Goal: Communication & Community: Answer question/provide support

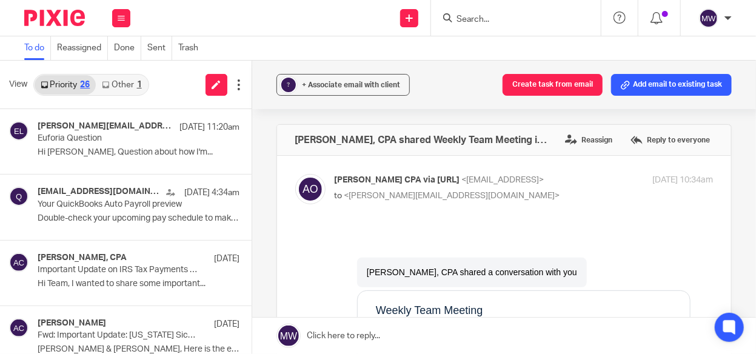
click at [128, 85] on link "Other 1" at bounding box center [122, 84] width 52 height 19
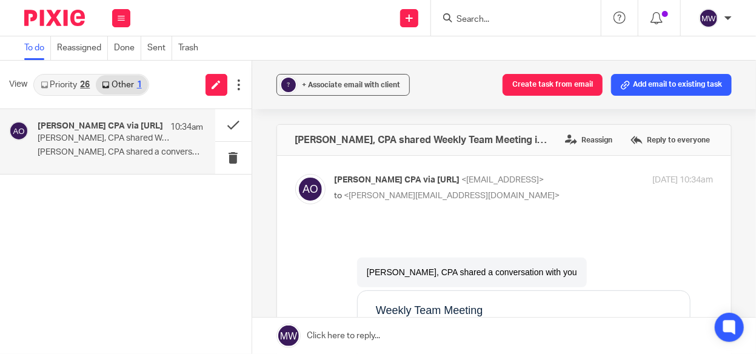
click at [110, 138] on p "Amy L Corfixsen, CPA shared Weekly Team Meeting in Otter" at bounding box center [104, 138] width 132 height 10
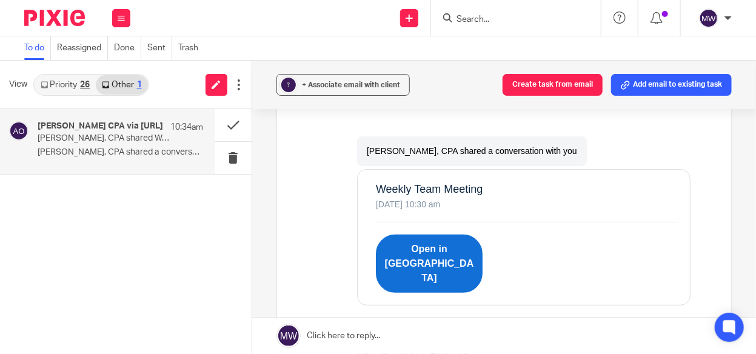
click at [402, 244] on link "Open in Otter" at bounding box center [428, 263] width 107 height 58
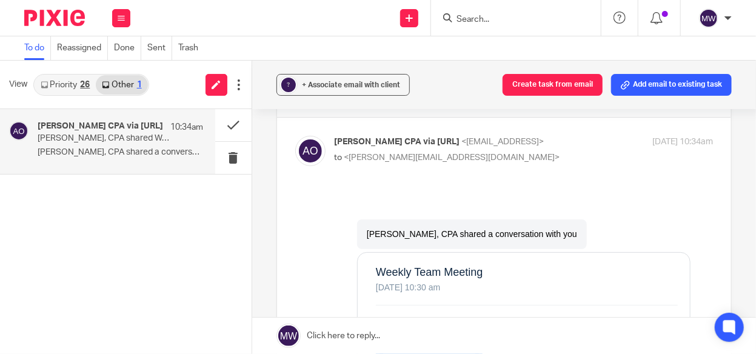
scroll to position [0, 0]
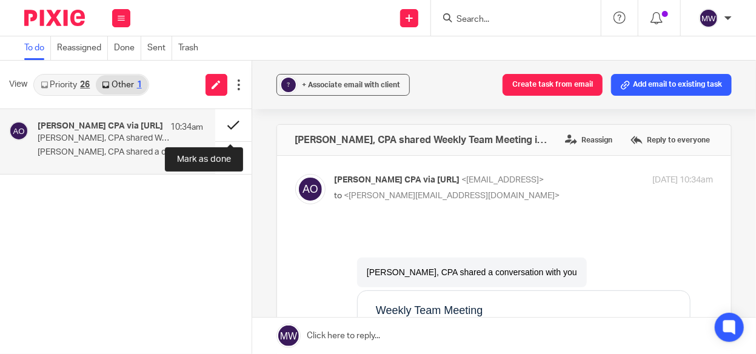
click at [233, 123] on button at bounding box center [233, 125] width 36 height 32
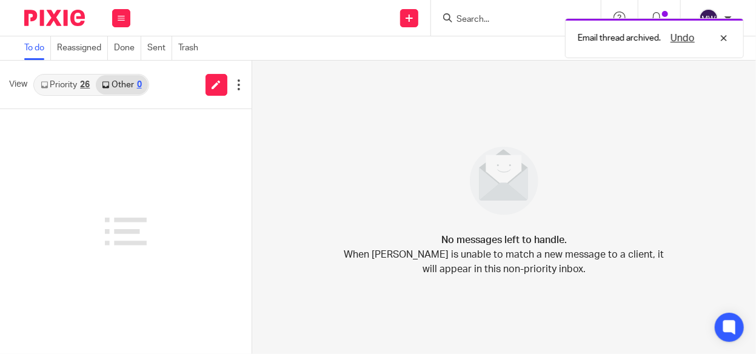
click at [79, 83] on link "Priority 26" at bounding box center [65, 84] width 61 height 19
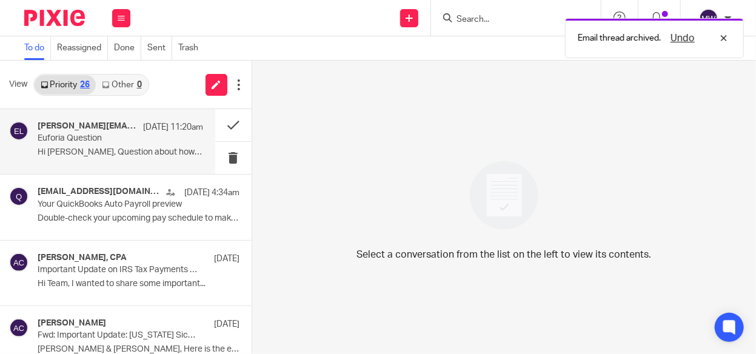
click at [59, 138] on p "Euforia Question" at bounding box center [104, 138] width 132 height 10
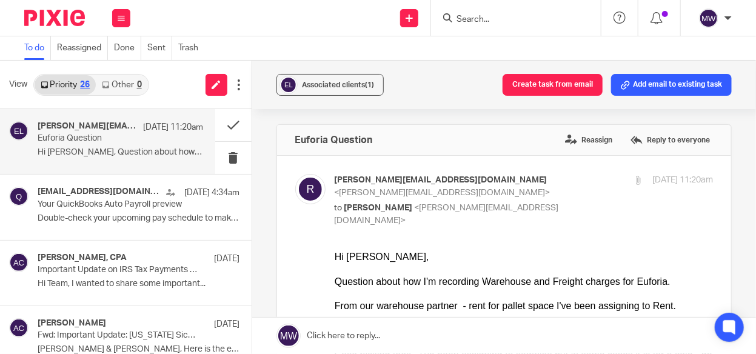
drag, startPoint x: 662, startPoint y: 511, endPoint x: 564, endPoint y: 296, distance: 235.9
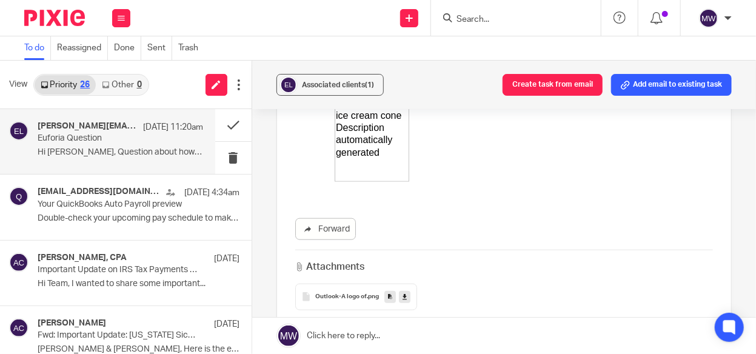
scroll to position [530, 0]
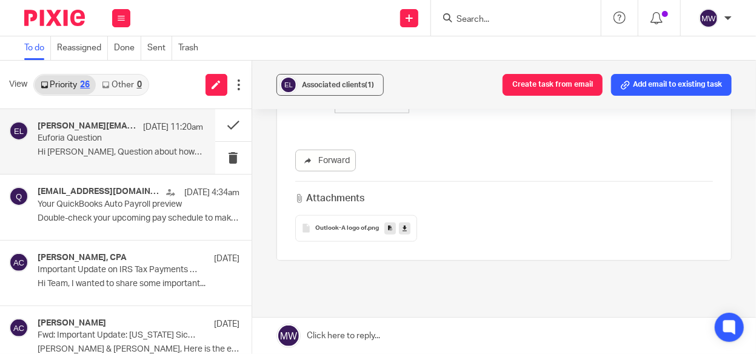
drag, startPoint x: 334, startPoint y: -247, endPoint x: 558, endPoint y: 187, distance: 488.6
copy div "Question about how I'm recording Warehouse and Freight charges for Euforia. Fro…"
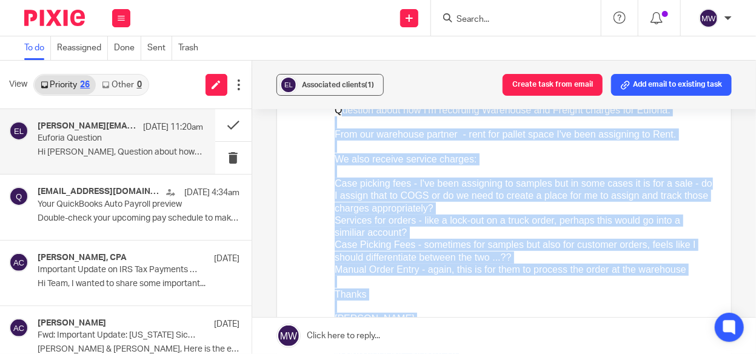
scroll to position [167, 0]
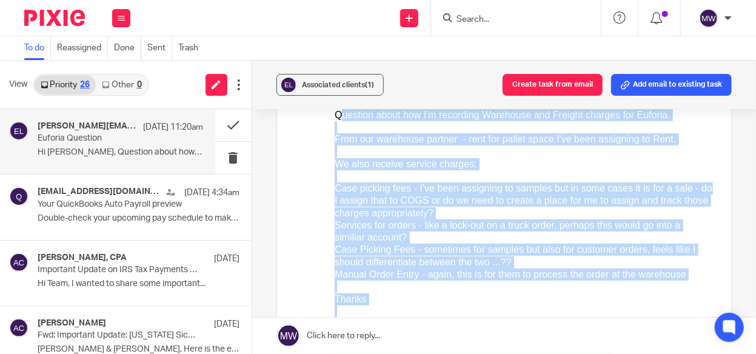
click at [522, 300] on div "Thanks" at bounding box center [523, 299] width 378 height 12
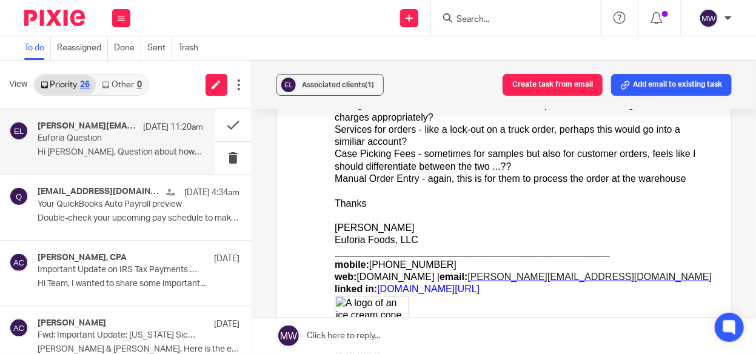
scroll to position [162, 0]
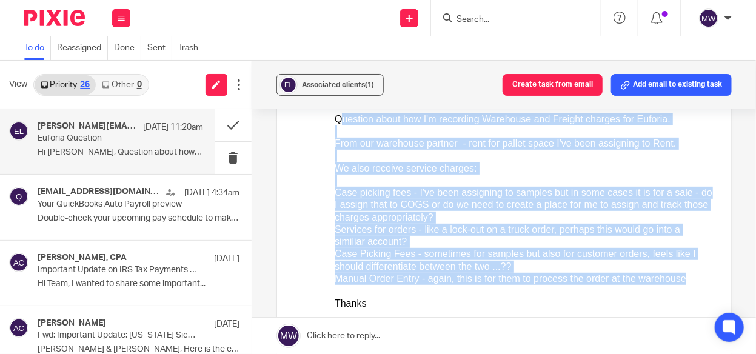
drag, startPoint x: 334, startPoint y: 119, endPoint x: 529, endPoint y: 291, distance: 259.8
click at [529, 291] on div "Hi Melissa, Question about how I'm recording Warehouse and Freight charges for …" at bounding box center [523, 290] width 378 height 405
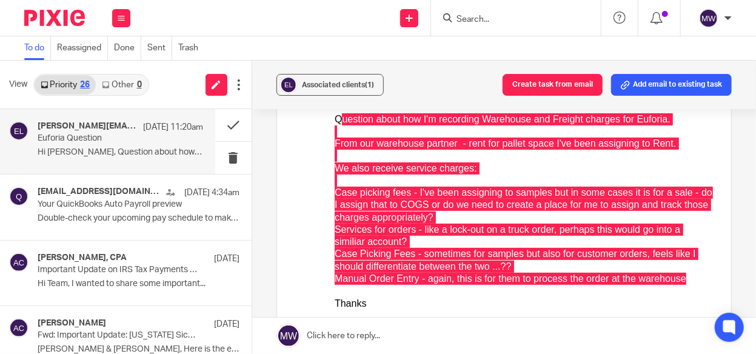
click at [105, 139] on p "Euforia Question" at bounding box center [104, 138] width 132 height 10
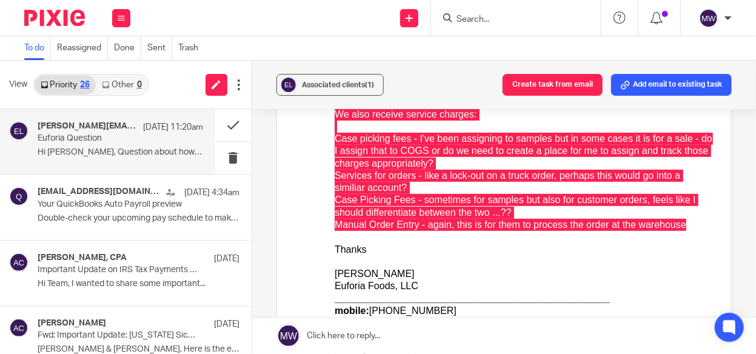
scroll to position [0, 0]
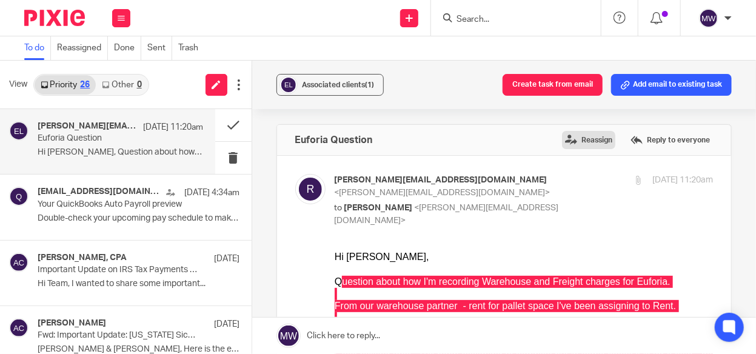
click at [562, 136] on label "Reassign" at bounding box center [588, 140] width 53 height 18
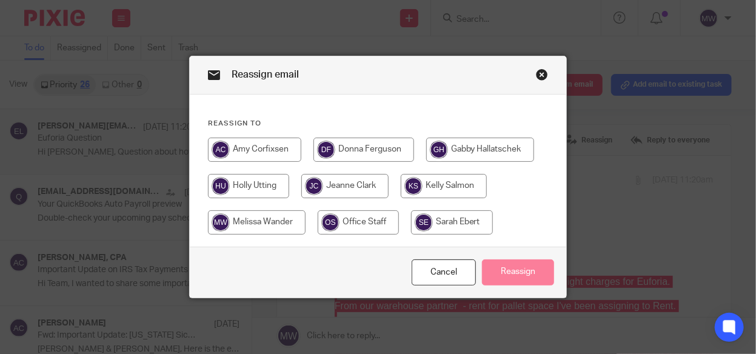
click at [257, 144] on input "radio" at bounding box center [254, 150] width 93 height 24
radio input "true"
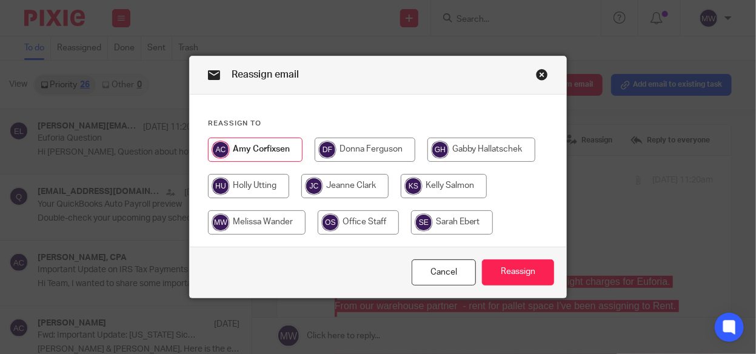
click at [536, 73] on div "Close this dialog window" at bounding box center [542, 74] width 12 height 12
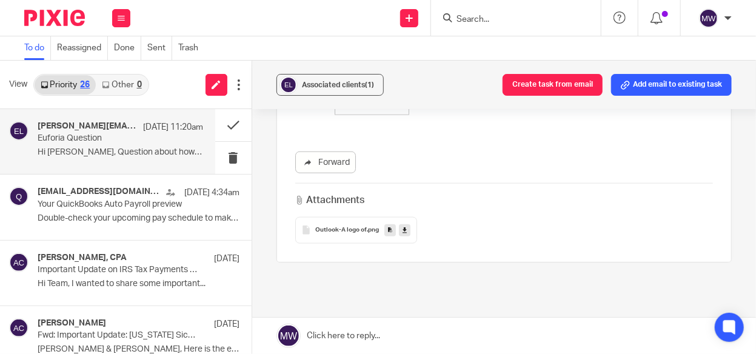
scroll to position [459, 0]
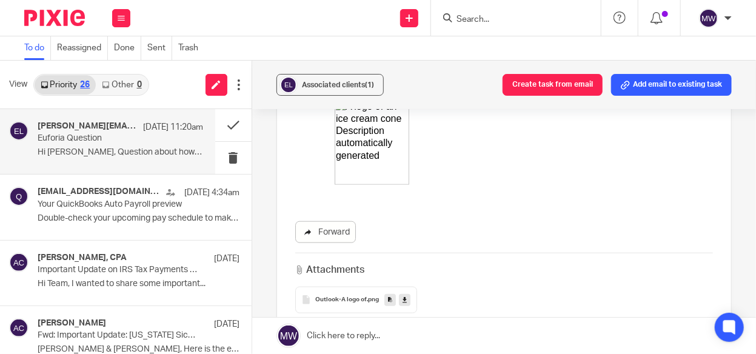
click at [314, 221] on link "Forward" at bounding box center [325, 232] width 61 height 22
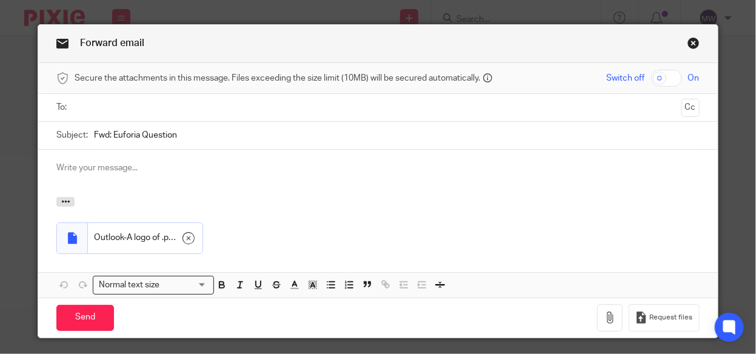
click at [91, 102] on input "text" at bounding box center [377, 108] width 597 height 14
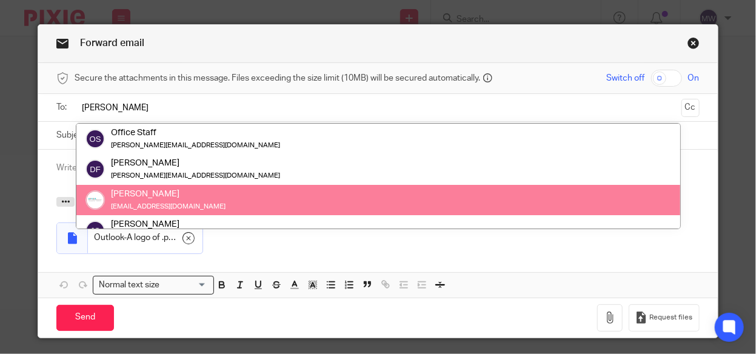
type input "[PERSON_NAME]"
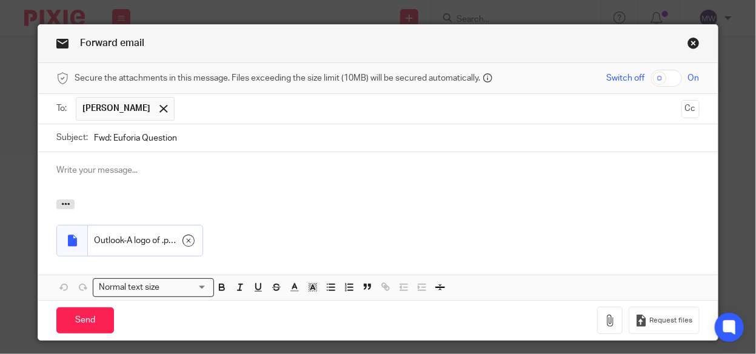
click at [82, 170] on p at bounding box center [377, 170] width 642 height 12
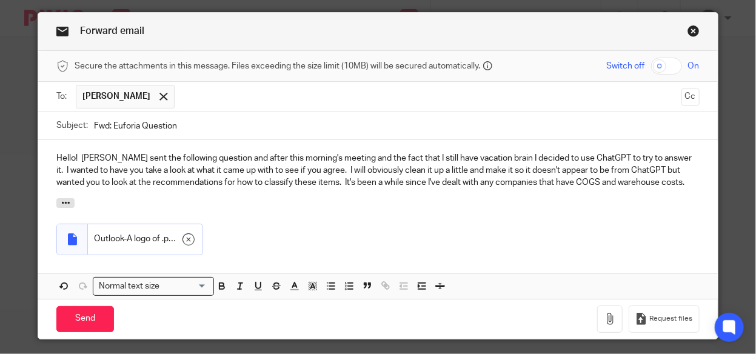
scroll to position [18, 0]
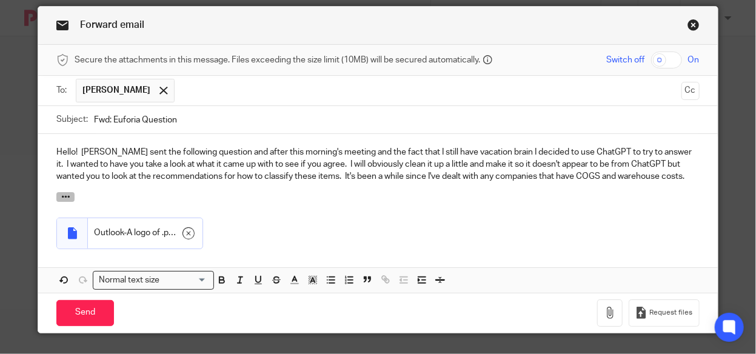
click at [61, 193] on icon "button" at bounding box center [65, 196] width 9 height 9
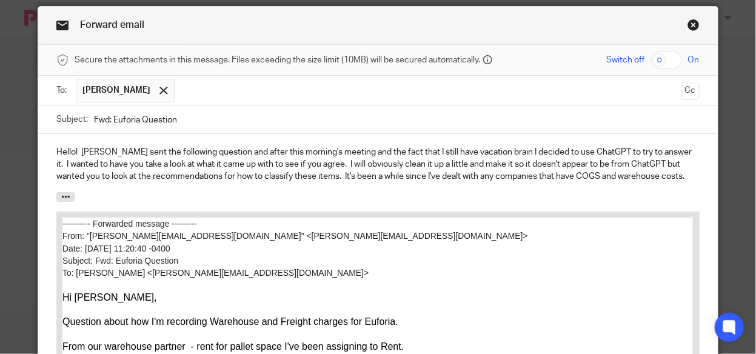
click at [67, 187] on div "Hello! Rebecca sent the following question and after this morning's meeting and…" at bounding box center [377, 163] width 679 height 58
click at [690, 179] on p "Hello! Rebecca sent the following question and after this morning's meeting and…" at bounding box center [377, 164] width 642 height 37
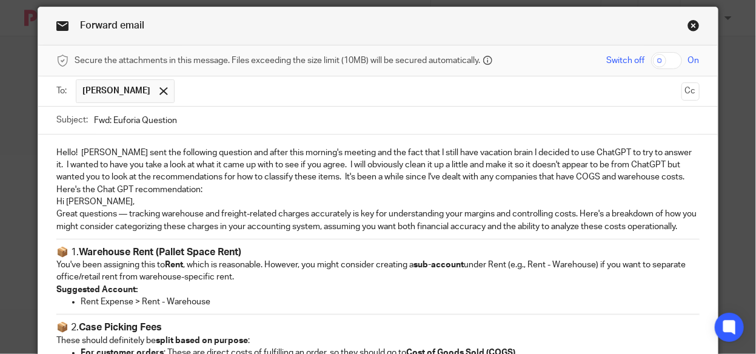
scroll to position [0, 0]
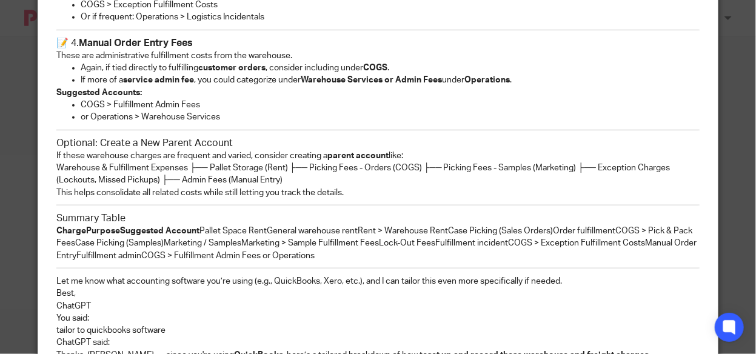
scroll to position [545, 0]
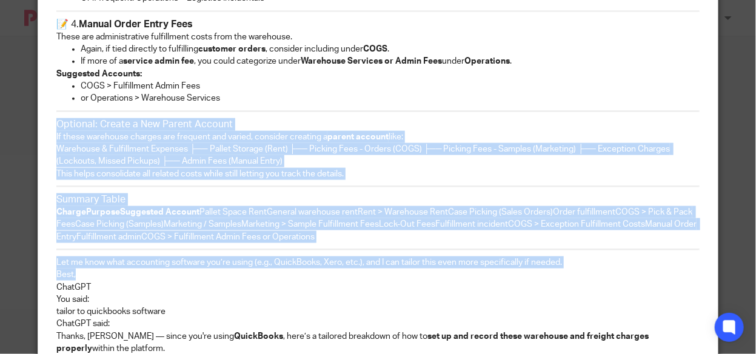
drag, startPoint x: 50, startPoint y: 122, endPoint x: 198, endPoint y: 265, distance: 206.1
click at [198, 265] on div "Hello! Rebecca sent the following question and after this morning's meeting and…" at bounding box center [377, 80] width 679 height 946
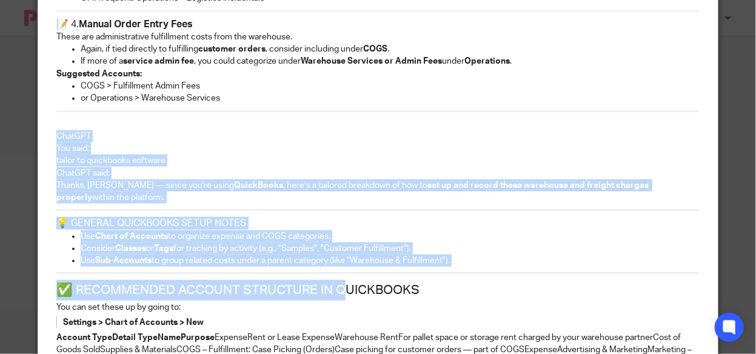
drag, startPoint x: 53, startPoint y: 134, endPoint x: 344, endPoint y: 270, distance: 321.8
click at [344, 270] on div "Hello! Rebecca sent the following question and after this morning's meeting and…" at bounding box center [377, 5] width 679 height 796
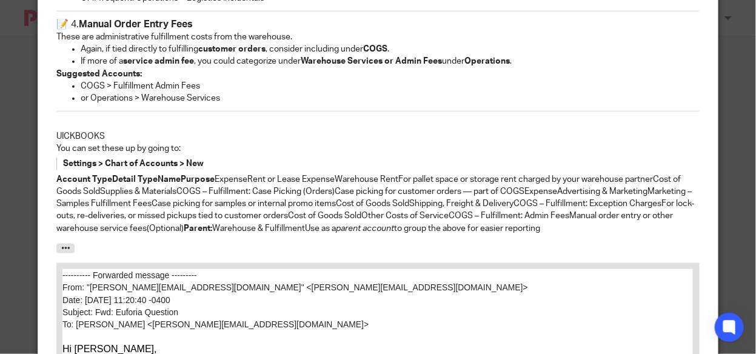
drag, startPoint x: 53, startPoint y: 129, endPoint x: 554, endPoint y: 229, distance: 511.0
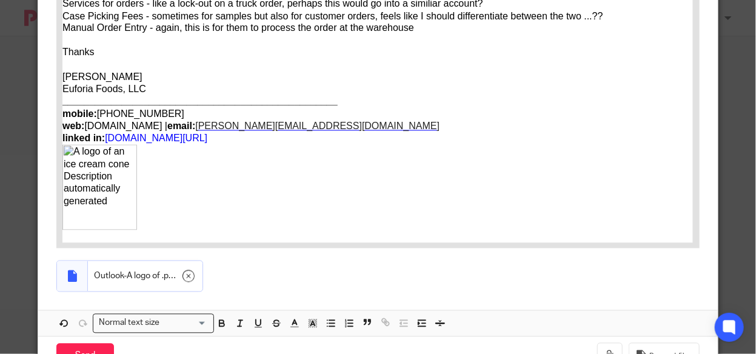
scroll to position [950, 0]
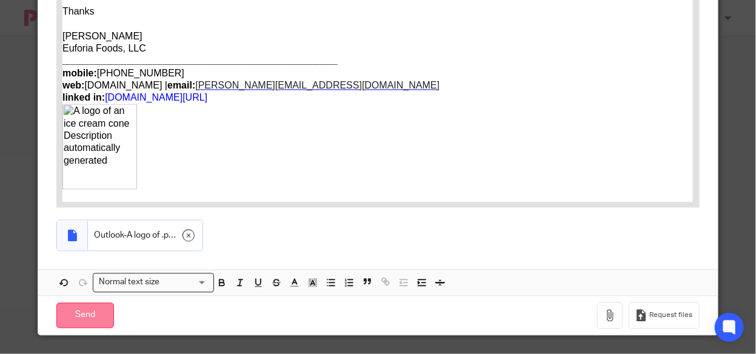
click at [85, 302] on input "Send" at bounding box center [85, 315] width 58 height 26
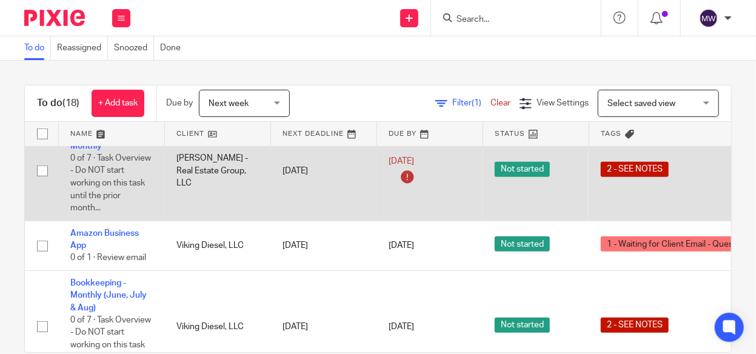
scroll to position [303, 0]
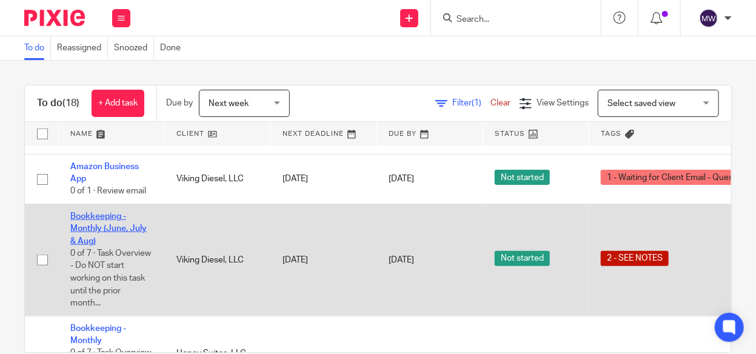
click at [110, 232] on link "Bookkeeping - Monthly (June, July & Aug)" at bounding box center [108, 228] width 76 height 33
